Goal: Task Accomplishment & Management: Manage account settings

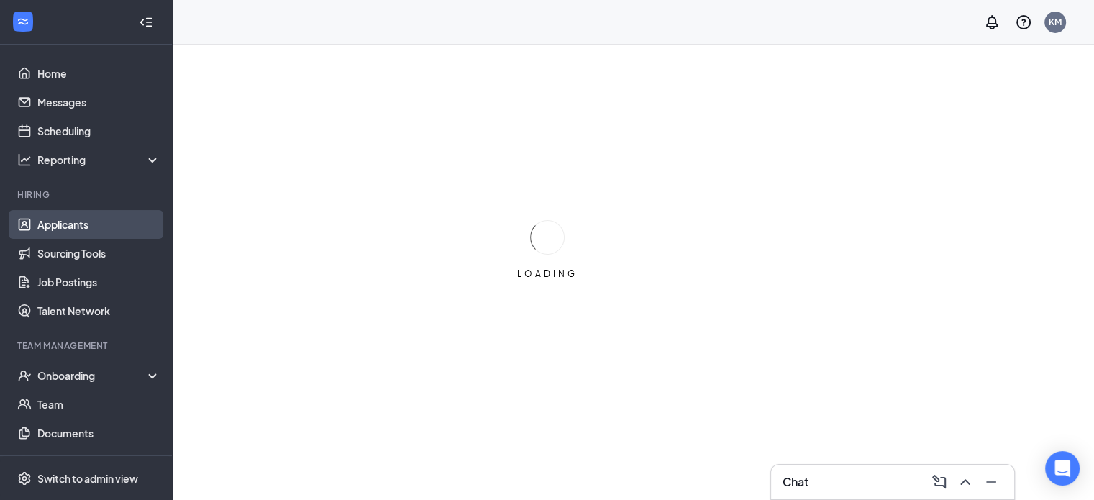
click at [41, 225] on link "Applicants" at bounding box center [98, 224] width 123 height 29
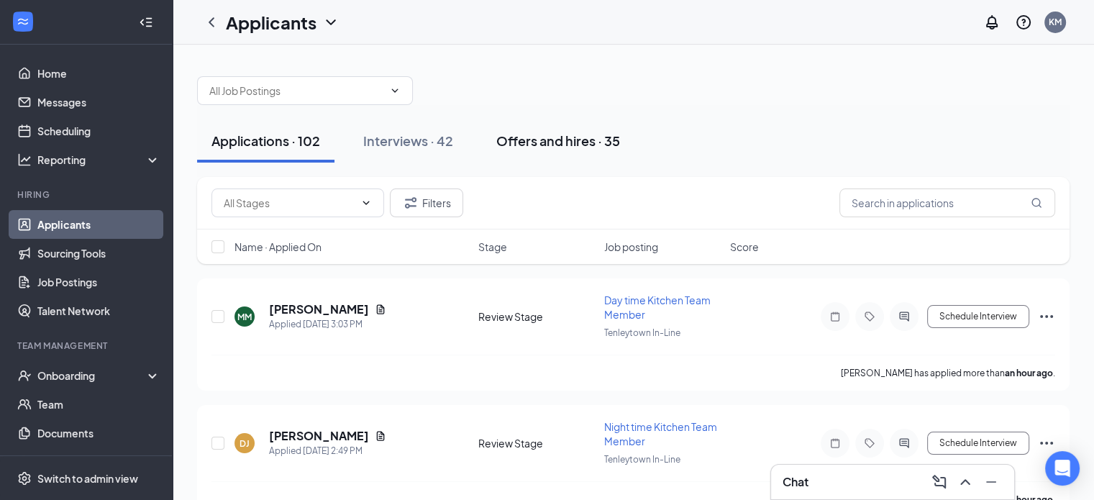
click at [526, 141] on div "Offers and hires · 35" at bounding box center [558, 141] width 124 height 18
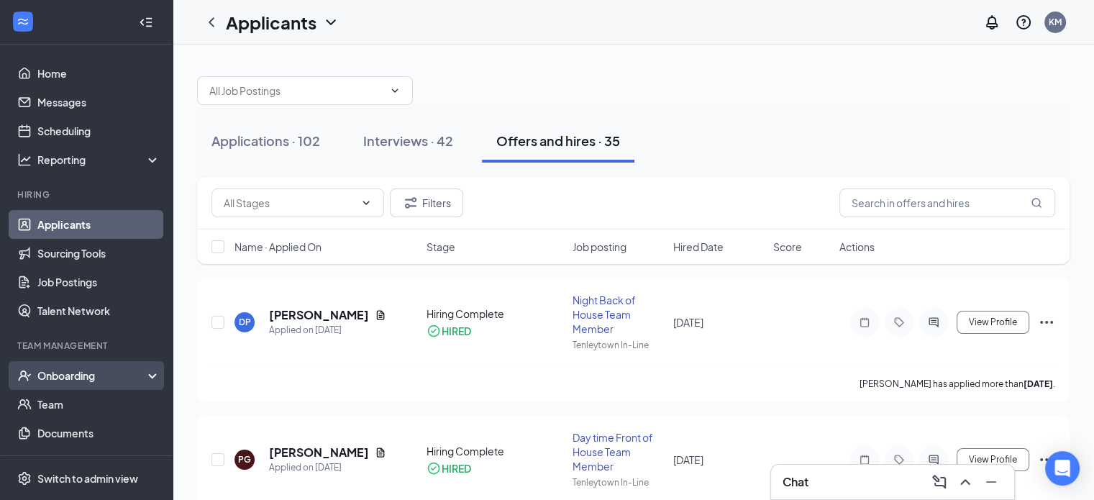
click at [65, 376] on div "Onboarding" at bounding box center [92, 375] width 111 height 14
click at [63, 400] on link "Overview" at bounding box center [98, 404] width 123 height 29
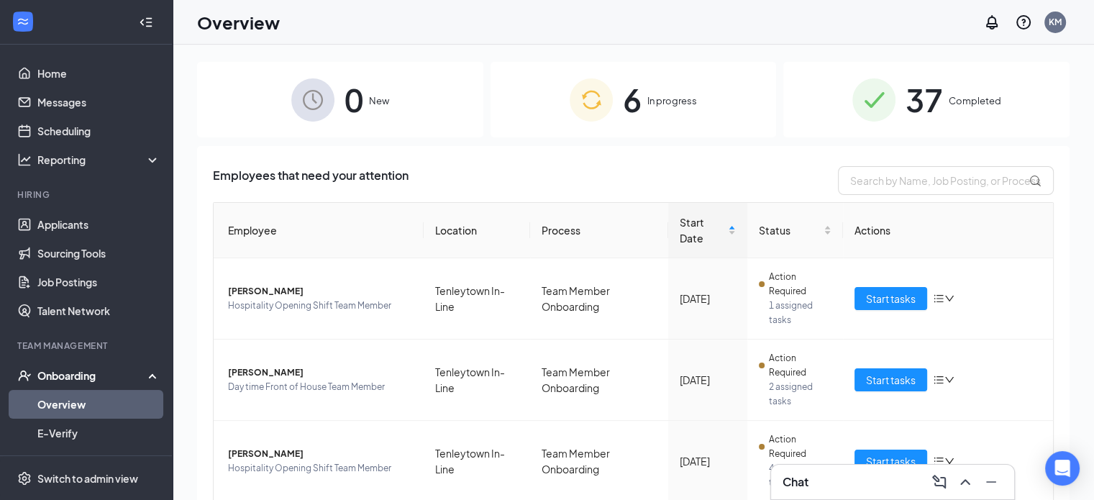
click at [670, 112] on div "6 In progress" at bounding box center [633, 99] width 286 height 75
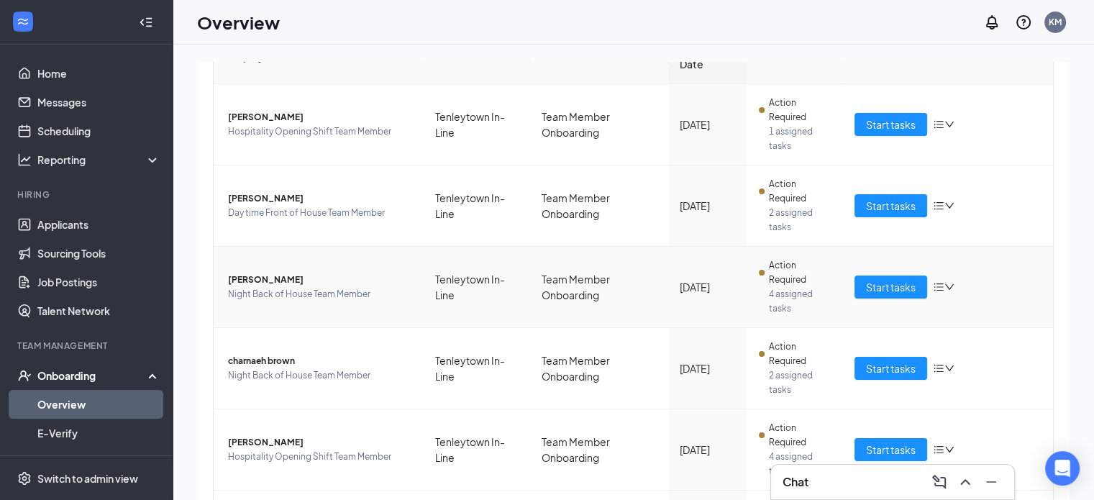
scroll to position [177, 0]
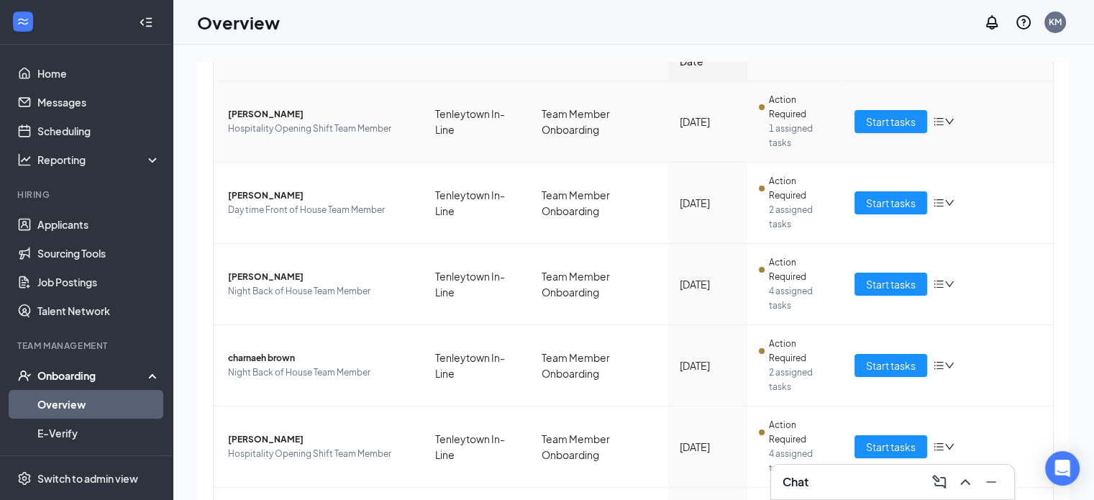
drag, startPoint x: 668, startPoint y: 326, endPoint x: 357, endPoint y: 86, distance: 393.2
click at [357, 86] on td "[PERSON_NAME] Hospitality Opening Shift Team Member" at bounding box center [319, 121] width 210 height 81
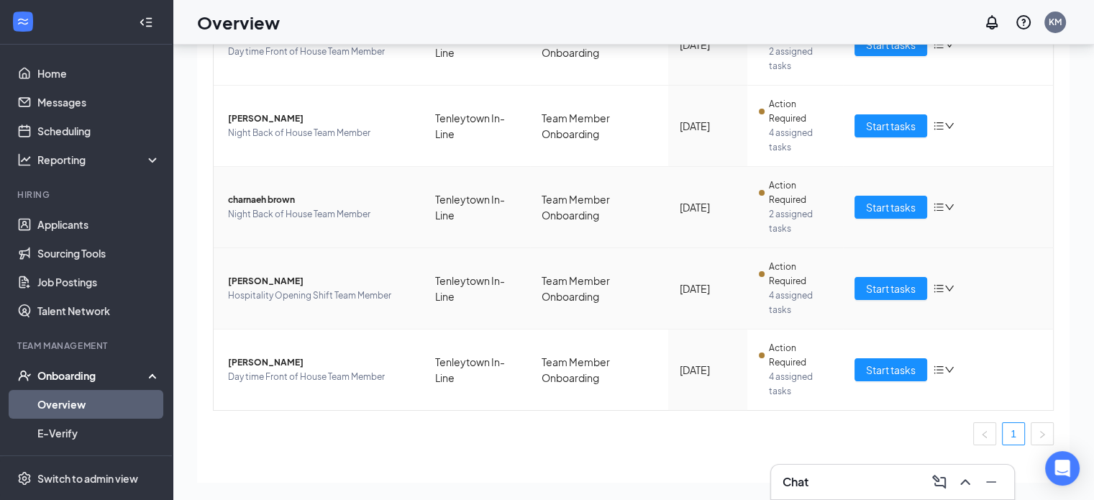
scroll to position [272, 0]
